Goal: Task Accomplishment & Management: Manage account settings

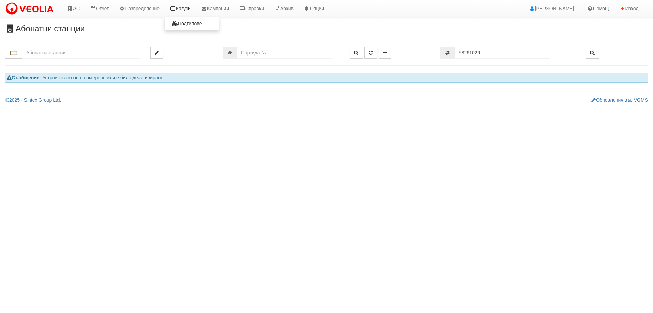
click at [176, 8] on icon at bounding box center [173, 8] width 6 height 5
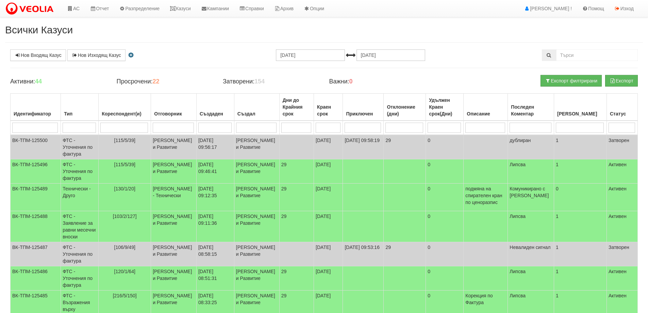
click at [126, 130] on input "search" at bounding box center [124, 128] width 48 height 10
type input "13"
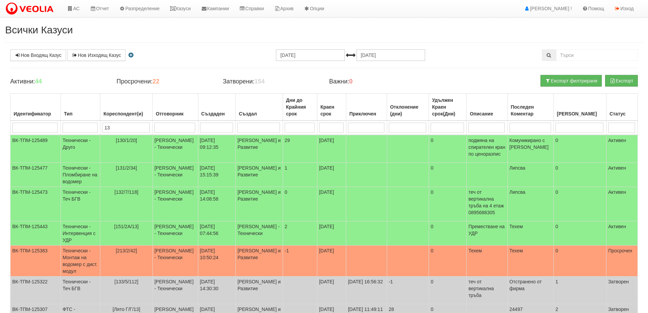
type input "132"
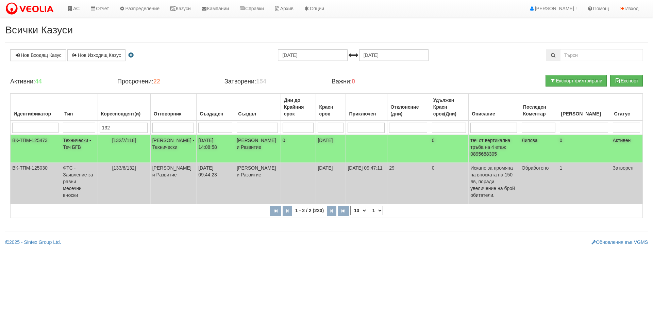
click at [132, 136] on td "[132/7/118]" at bounding box center [124, 149] width 53 height 28
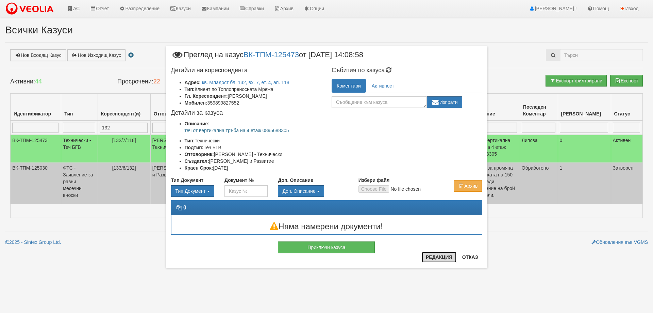
click at [434, 258] on button "Редакция" at bounding box center [439, 257] width 35 height 11
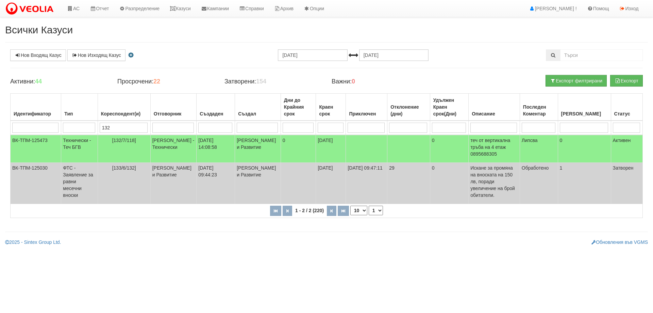
click at [131, 126] on input "132" at bounding box center [124, 128] width 48 height 10
type input "1"
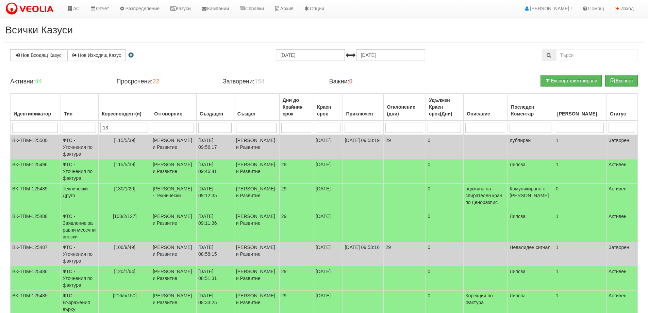
type input "130"
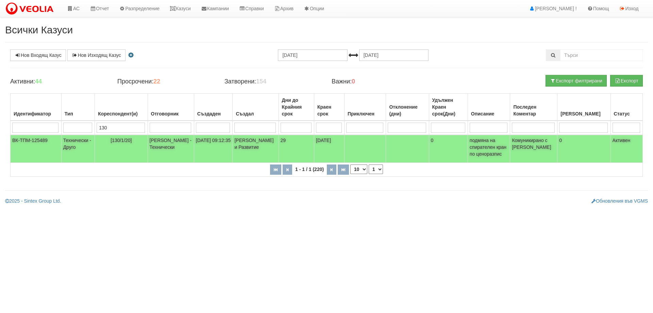
type input "130"
click at [126, 140] on span "[130/1/20]" at bounding box center [121, 140] width 21 height 5
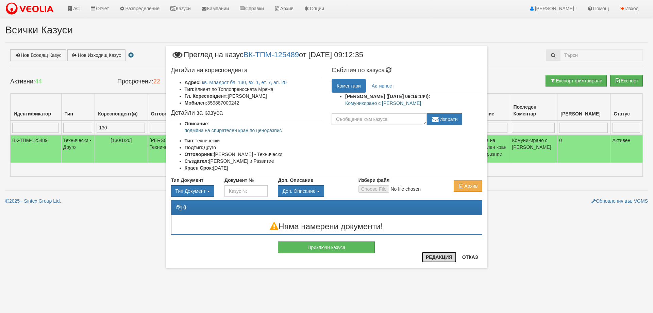
click at [430, 256] on button "Редакция" at bounding box center [439, 257] width 35 height 11
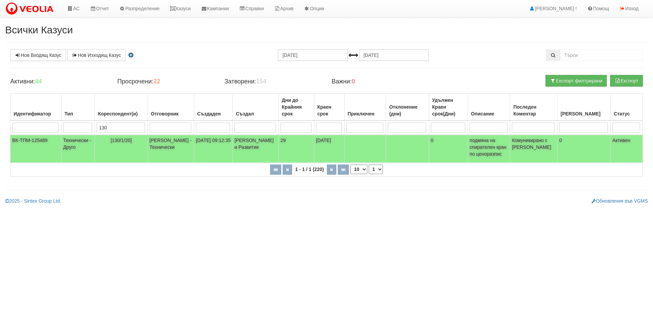
click at [129, 138] on span "[130/1/20]" at bounding box center [121, 140] width 21 height 5
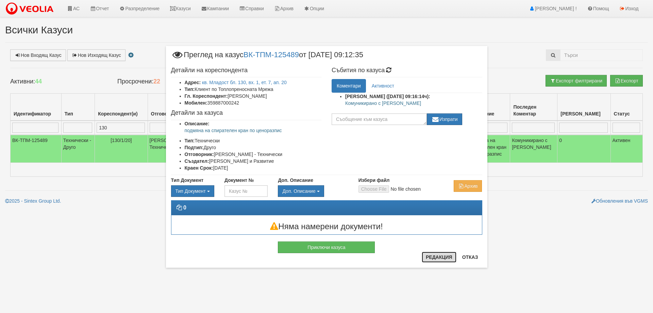
click at [442, 257] on button "Редакция" at bounding box center [439, 257] width 35 height 11
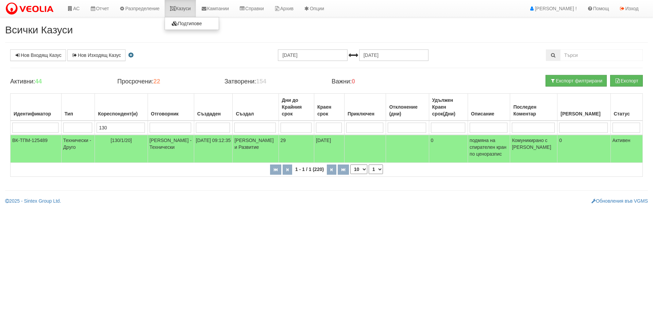
click at [187, 7] on link "Казуси" at bounding box center [180, 8] width 31 height 17
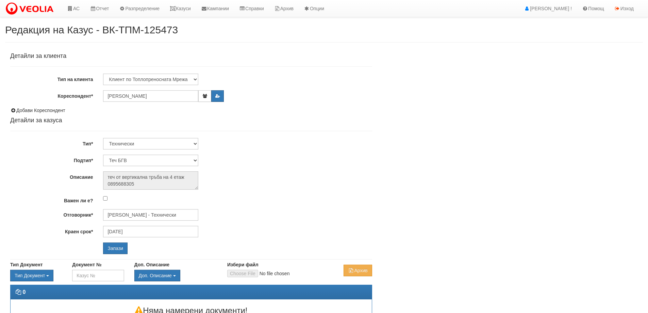
select select "Теч БГВ"
click at [137, 214] on input "[PERSON_NAME] - Технически" at bounding box center [150, 215] width 95 height 12
type input "D"
click at [132, 227] on div "[PERSON_NAME] - Технически" at bounding box center [298, 225] width 388 height 9
type input "[PERSON_NAME] - Технически"
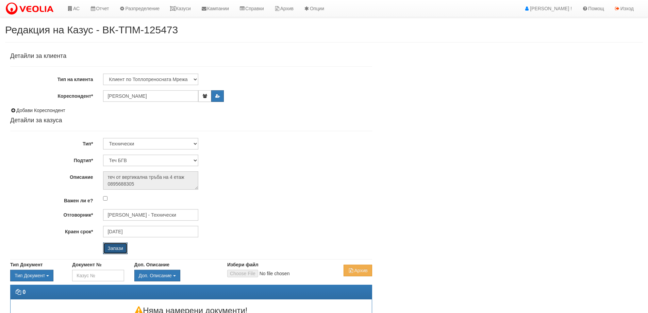
click at [120, 245] on input "Запази" at bounding box center [115, 248] width 25 height 12
select select "Друго"
click at [133, 219] on input "[PERSON_NAME] - Технически" at bounding box center [150, 215] width 95 height 12
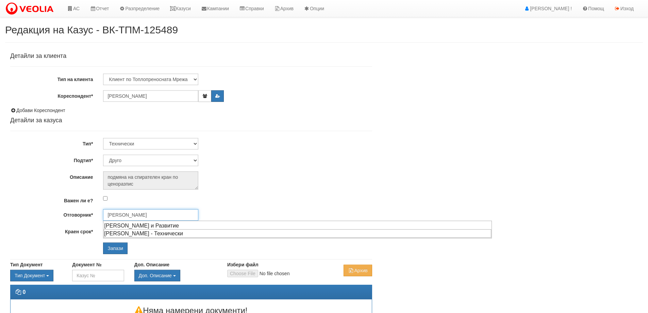
click at [133, 236] on div "[PERSON_NAME] - Технически" at bounding box center [298, 233] width 388 height 9
type input "[PERSON_NAME] - Технически"
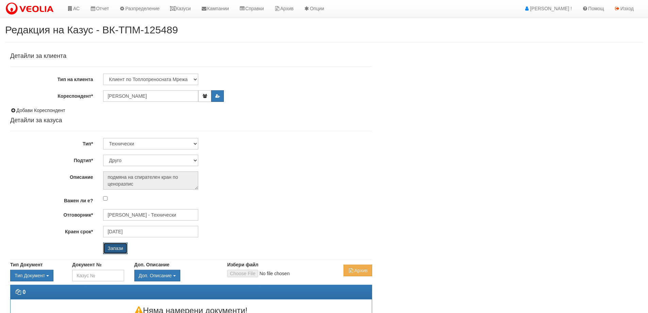
click at [119, 251] on input "Запази" at bounding box center [115, 248] width 25 height 12
select select "Друго"
click at [154, 216] on input "Петър Добрев - Технически" at bounding box center [150, 215] width 95 height 12
click at [111, 248] on input "Запази" at bounding box center [115, 248] width 25 height 12
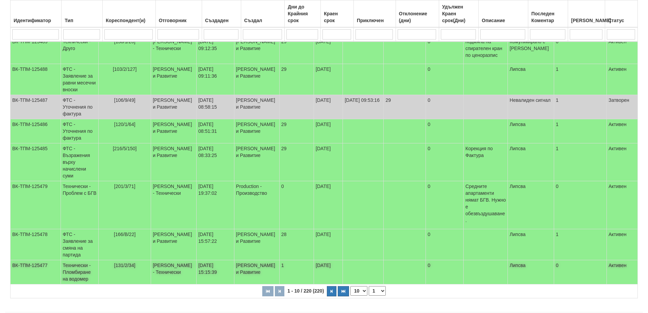
scroll to position [148, 0]
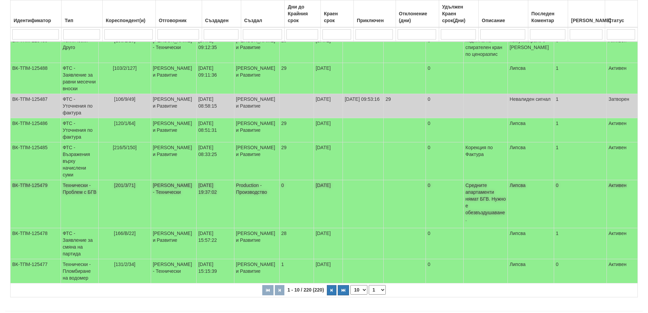
click at [124, 182] on span "[201/3/71]" at bounding box center [124, 184] width 21 height 5
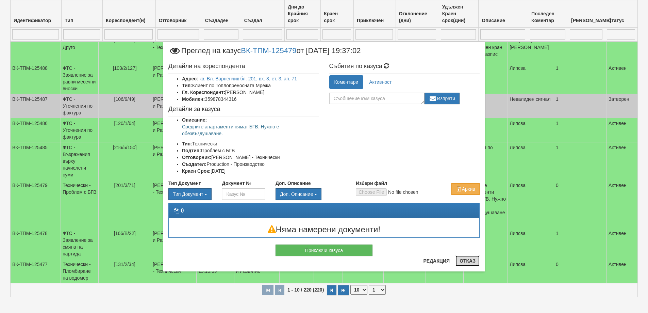
click at [473, 263] on button "Отказ" at bounding box center [468, 260] width 24 height 11
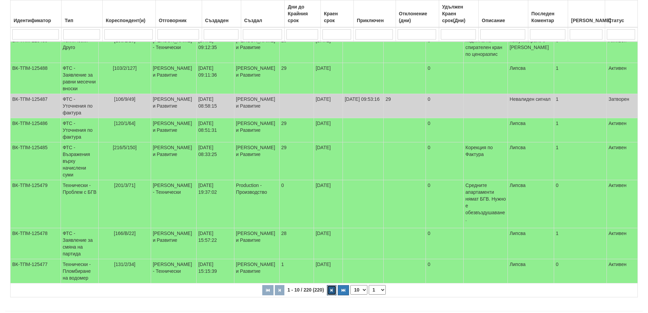
click at [332, 288] on icon "button" at bounding box center [332, 290] width 2 height 4
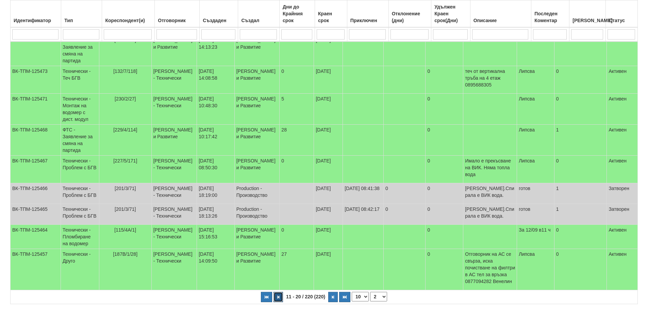
click at [281, 302] on button "button" at bounding box center [279, 297] width 10 height 10
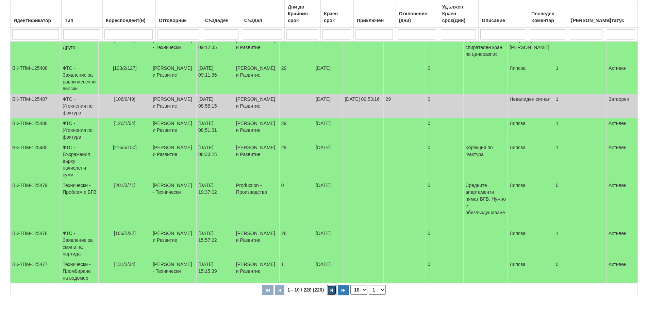
click at [333, 288] on icon "button" at bounding box center [332, 290] width 2 height 4
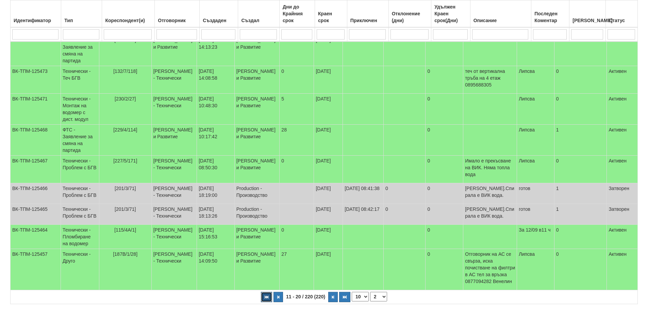
click at [267, 299] on icon "button" at bounding box center [267, 297] width 4 height 4
select select "1"
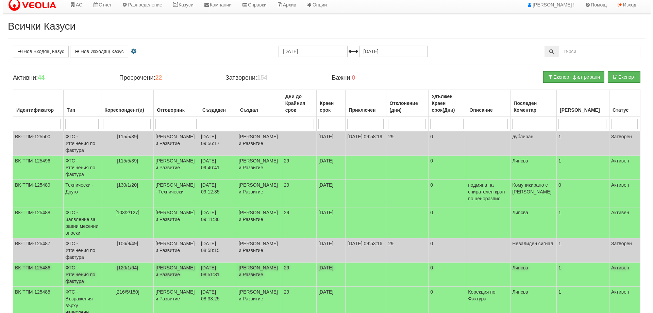
scroll to position [0, 0]
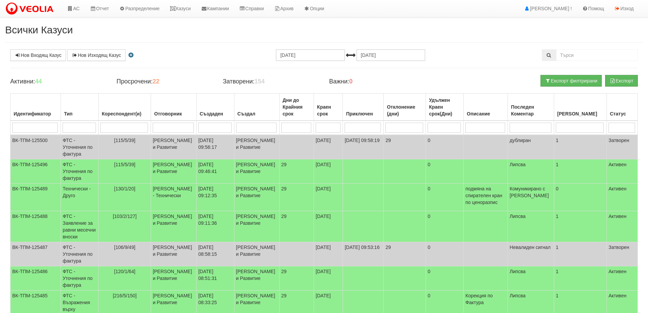
click at [130, 123] on input "search" at bounding box center [124, 128] width 48 height 10
type input "217"
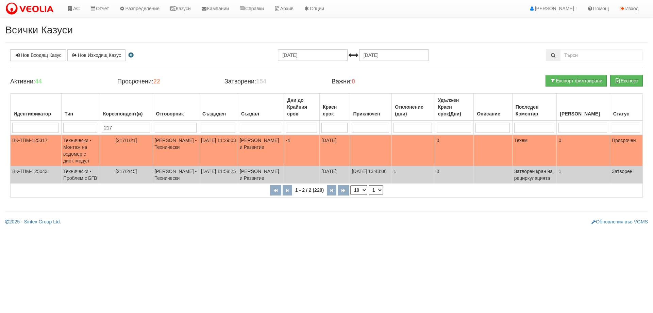
click at [136, 128] on input "217" at bounding box center [126, 128] width 48 height 10
type input "117"
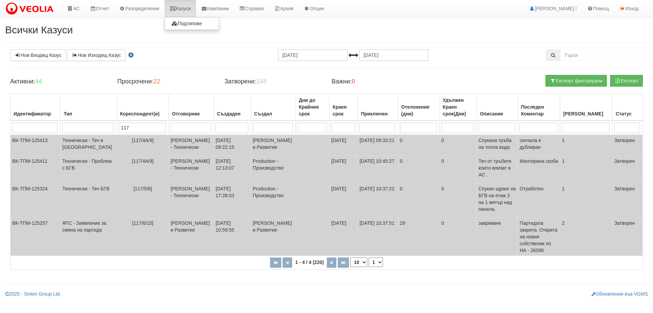
type input "117"
click at [192, 9] on link "Казуси" at bounding box center [180, 8] width 31 height 17
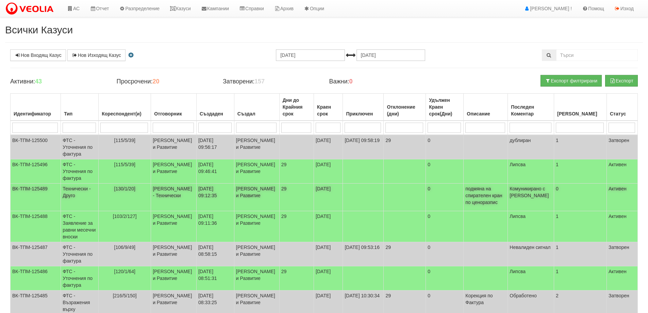
click at [129, 188] on span "[130/1/20]" at bounding box center [124, 188] width 21 height 5
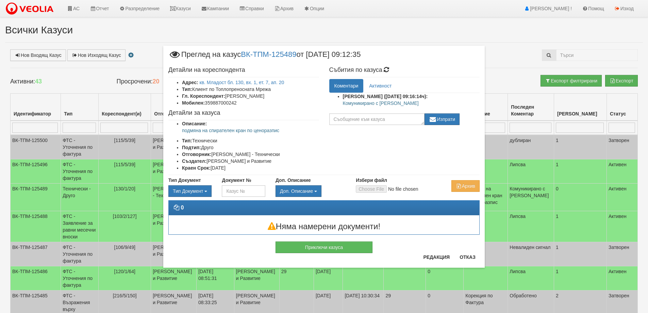
click at [222, 102] on li "Мобилен: 359887000242" at bounding box center [250, 102] width 137 height 7
click at [224, 101] on li "Мобилен: 359887000242" at bounding box center [250, 102] width 137 height 7
click at [228, 102] on li "Мобилен: 359887000242" at bounding box center [250, 102] width 137 height 7
click at [230, 102] on li "Мобилен: 359887000242" at bounding box center [250, 102] width 137 height 7
click at [236, 102] on li "Мобилен: 359887000242" at bounding box center [250, 102] width 137 height 7
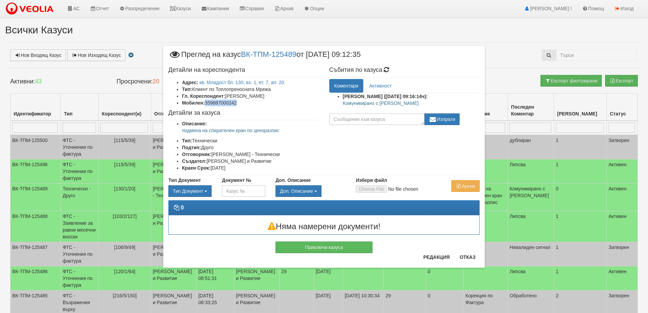
click at [236, 102] on li "Мобилен: 359887000242" at bounding box center [250, 102] width 137 height 7
click at [261, 104] on li "Мобилен: 359887000242" at bounding box center [250, 102] width 137 height 7
click at [471, 257] on button "Отказ" at bounding box center [468, 257] width 24 height 11
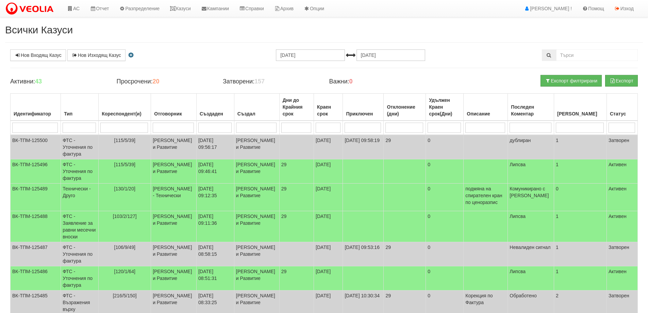
click at [127, 125] on input "search" at bounding box center [124, 128] width 48 height 10
type input "117"
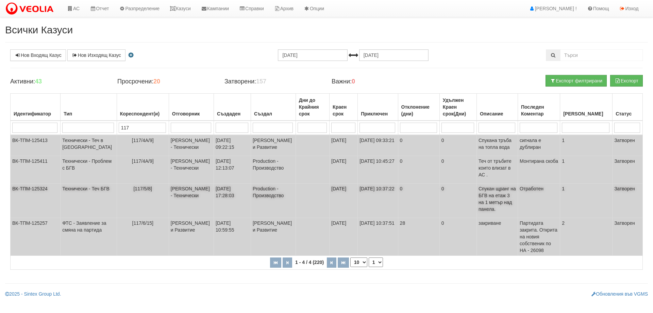
click at [133, 188] on span "[117/5/8]" at bounding box center [142, 188] width 19 height 5
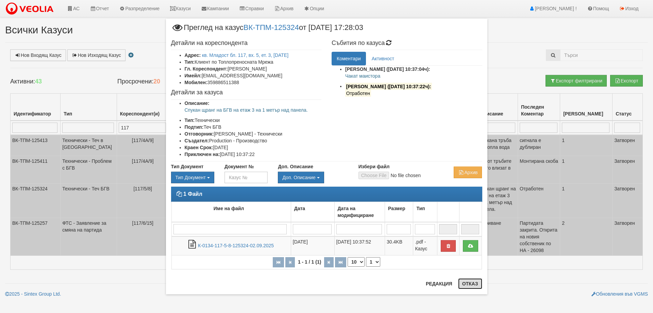
click at [467, 282] on button "Отказ" at bounding box center [470, 283] width 24 height 11
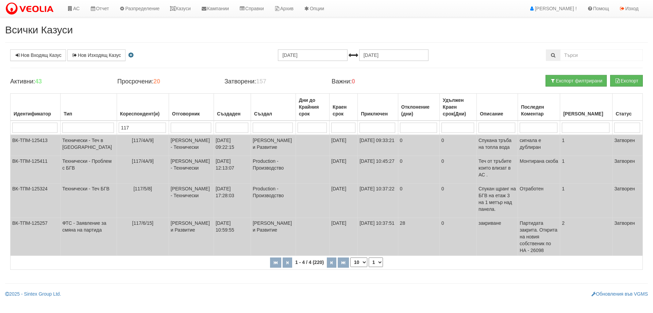
click at [128, 127] on input "117" at bounding box center [142, 128] width 47 height 10
type input "133"
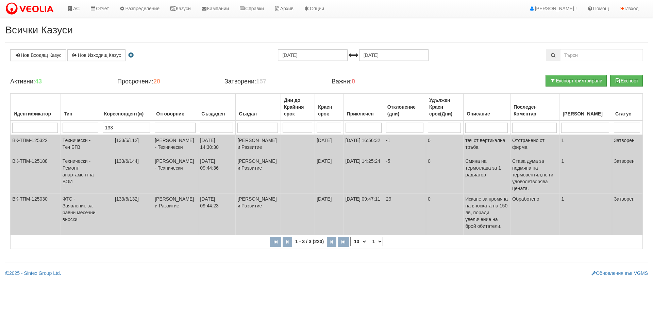
click at [122, 127] on input "133" at bounding box center [127, 128] width 48 height 10
type input "123"
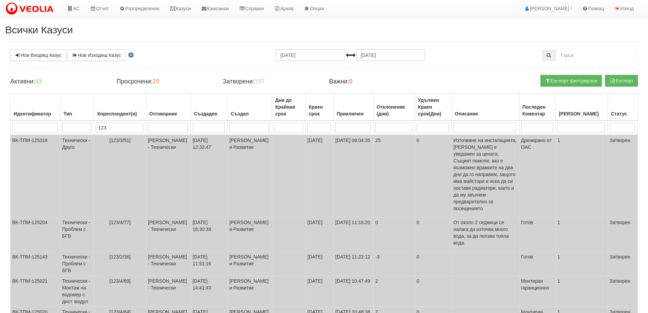
type input "123"
